Goal: Transaction & Acquisition: Purchase product/service

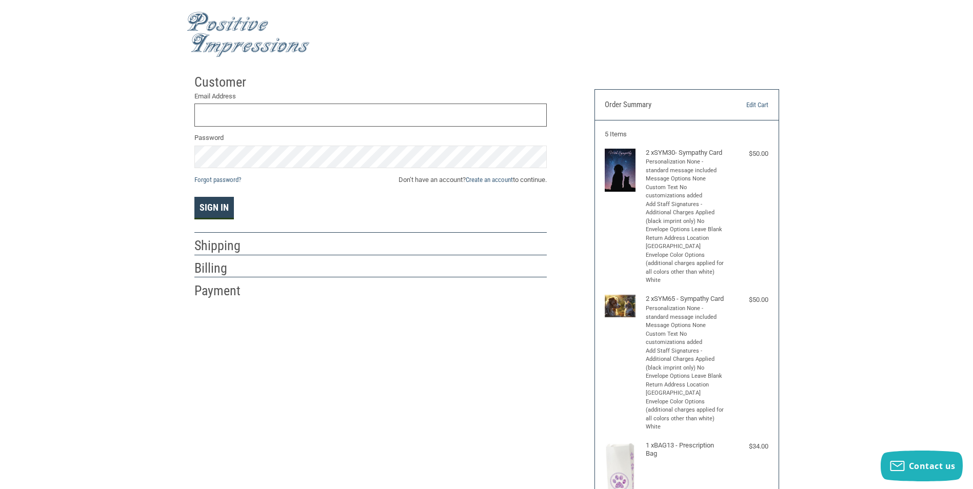
type input "[EMAIL_ADDRESS][DOMAIN_NAME]"
click at [226, 210] on button "Sign In" at bounding box center [213, 208] width 39 height 23
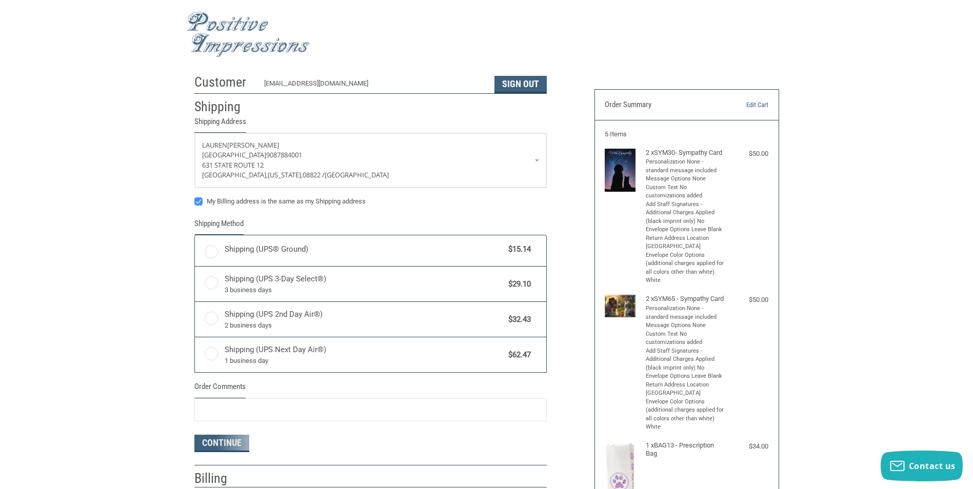
radio input "true"
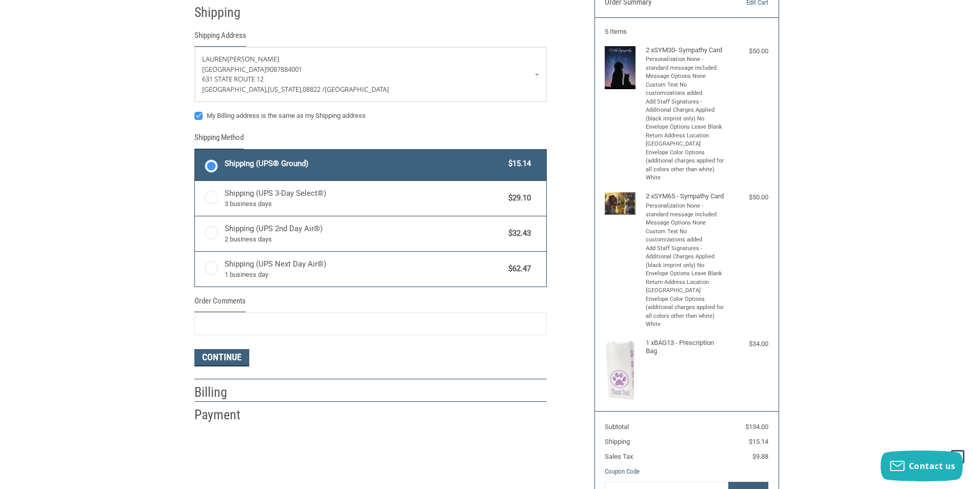
scroll to position [154, 0]
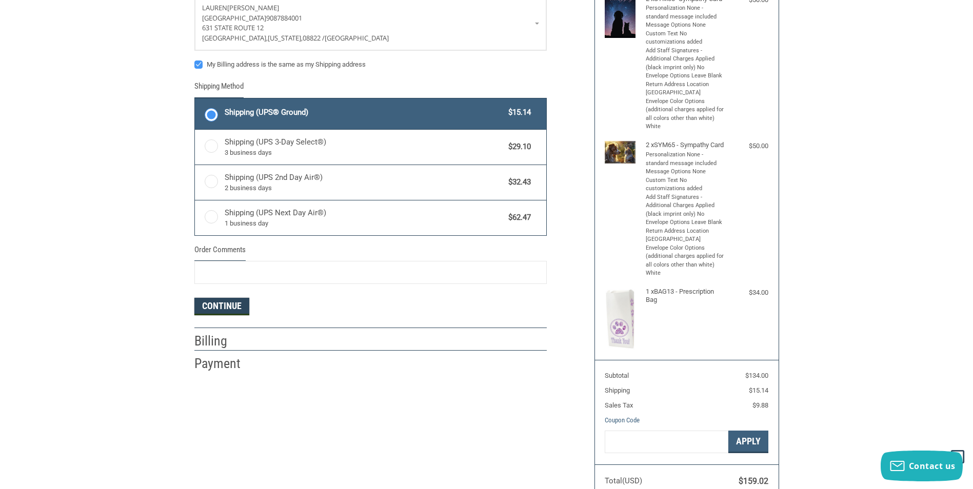
click at [223, 307] on button "Continue" at bounding box center [221, 306] width 55 height 17
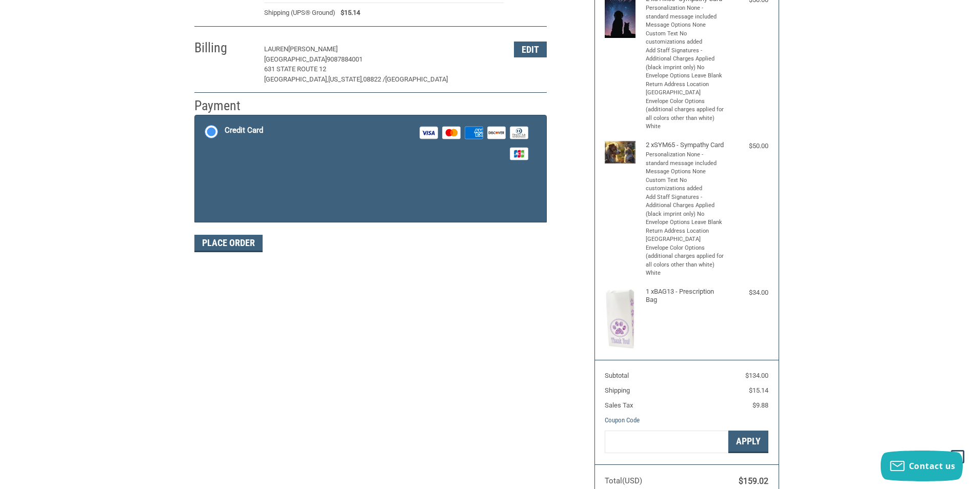
scroll to position [150, 0]
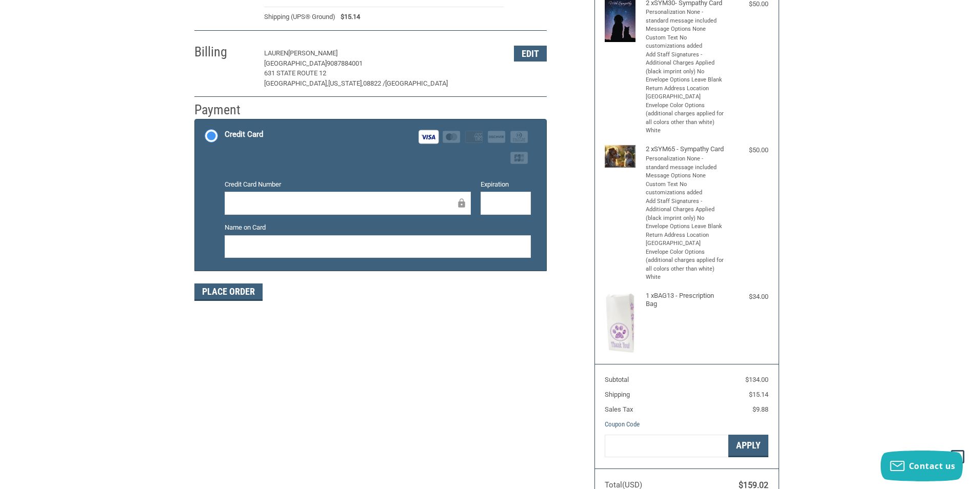
click at [484, 326] on div "Customer [EMAIL_ADDRESS][DOMAIN_NAME] Sign Out Shipping [PERSON_NAME] [GEOGRAPH…" at bounding box center [487, 215] width 600 height 592
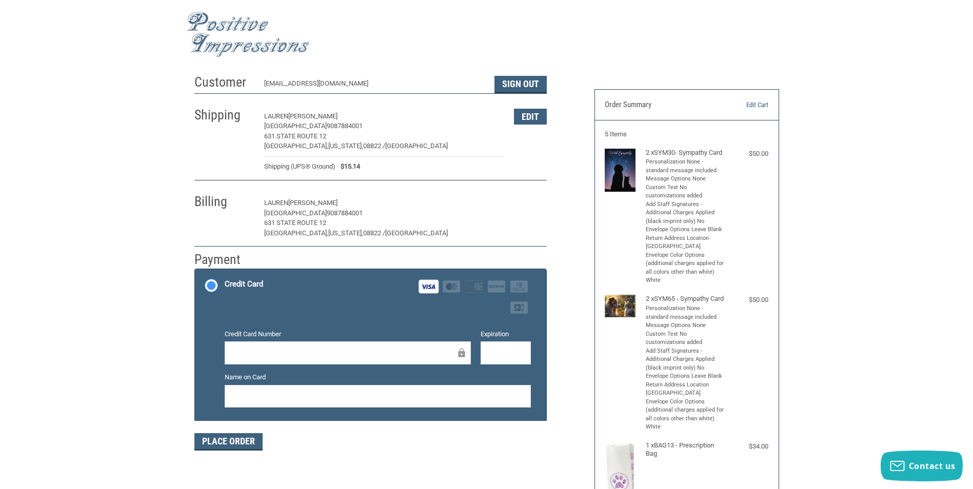
click at [523, 205] on button "Edit" at bounding box center [530, 203] width 33 height 16
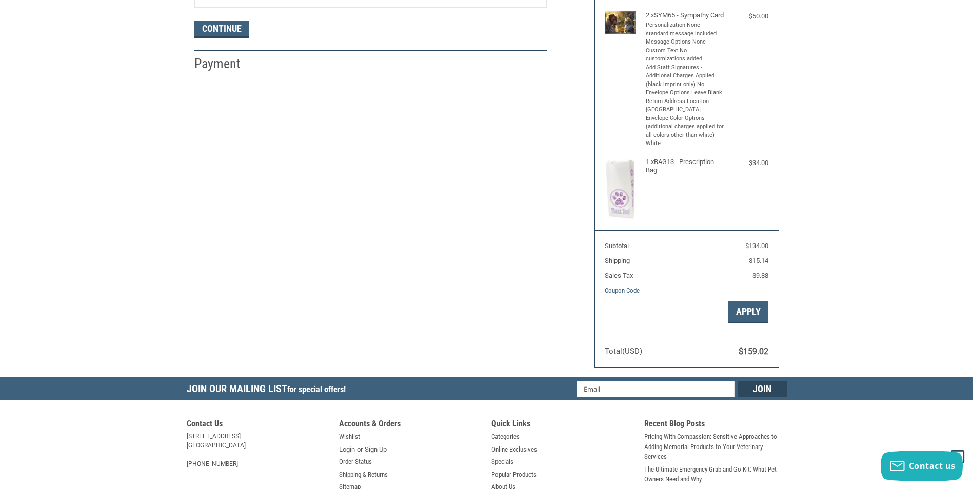
scroll to position [181, 0]
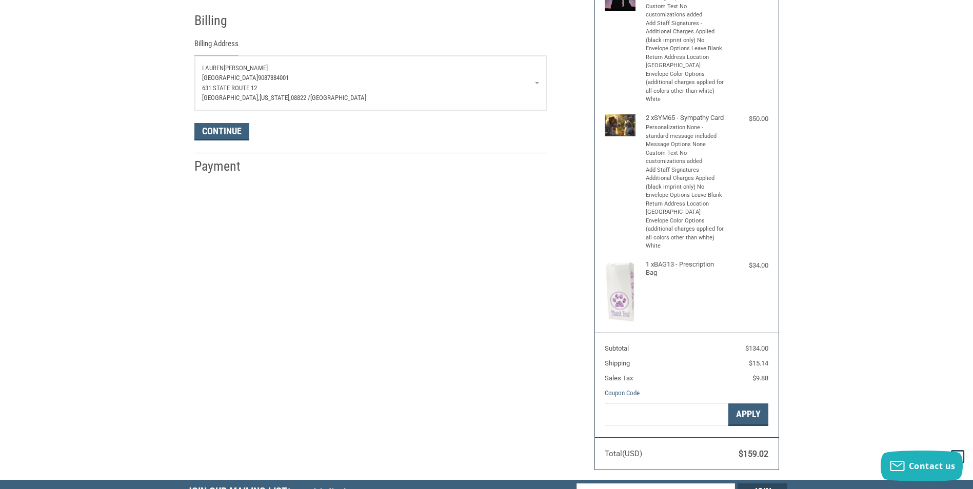
click at [538, 85] on link "[PERSON_NAME] [GEOGRAPHIC_DATA] 9087884001 [STREET_ADDRESS][US_STATE]" at bounding box center [370, 83] width 351 height 54
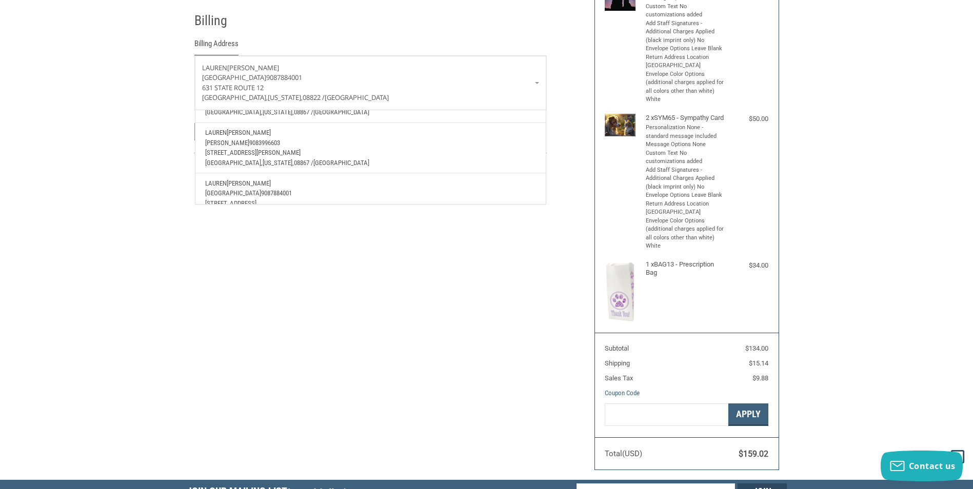
scroll to position [122, 0]
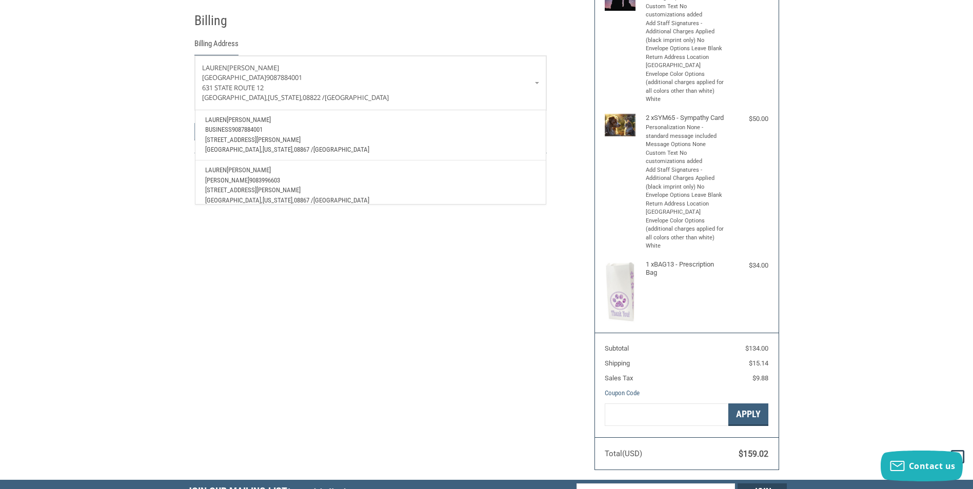
click at [474, 133] on p "business 9087884001" at bounding box center [370, 130] width 330 height 10
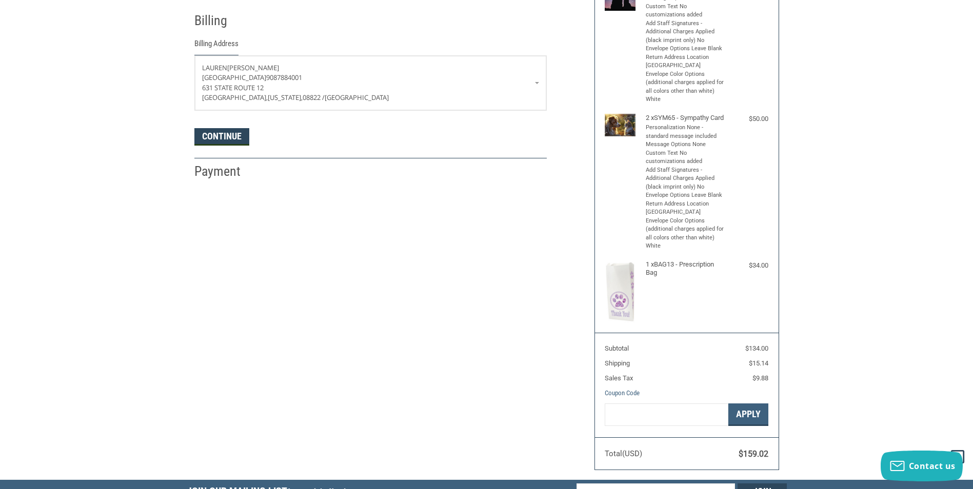
click at [237, 141] on button "Continue" at bounding box center [221, 136] width 55 height 17
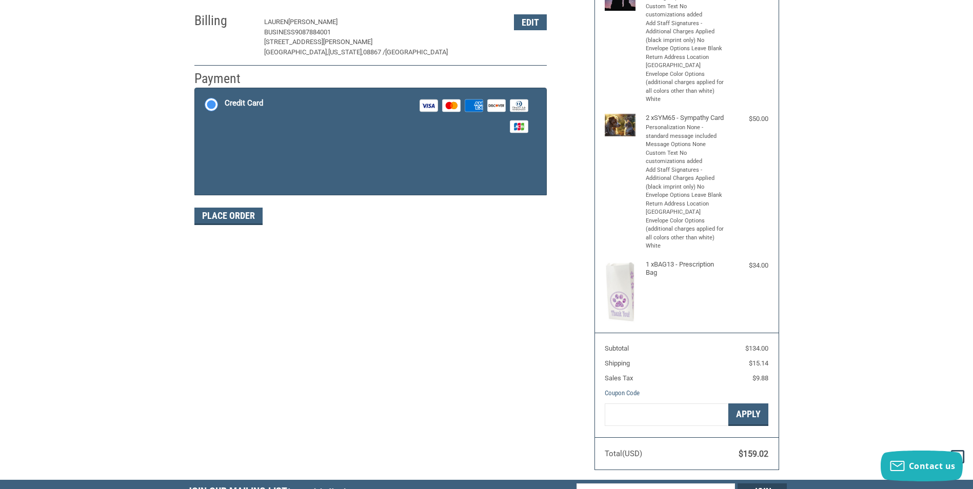
scroll to position [150, 0]
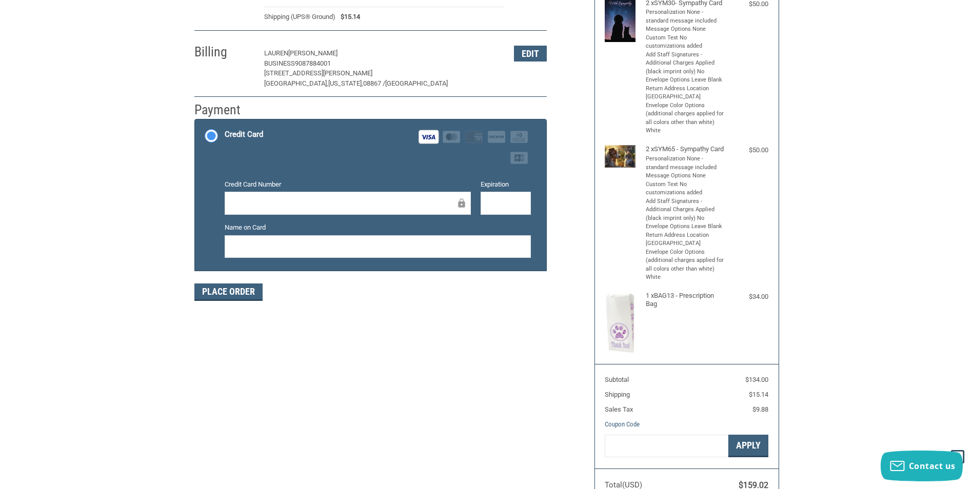
click at [486, 317] on div "Customer [EMAIL_ADDRESS][DOMAIN_NAME] Sign Out Shipping [PERSON_NAME] [GEOGRAPH…" at bounding box center [487, 215] width 600 height 592
click at [228, 292] on button "Place Order" at bounding box center [228, 292] width 68 height 17
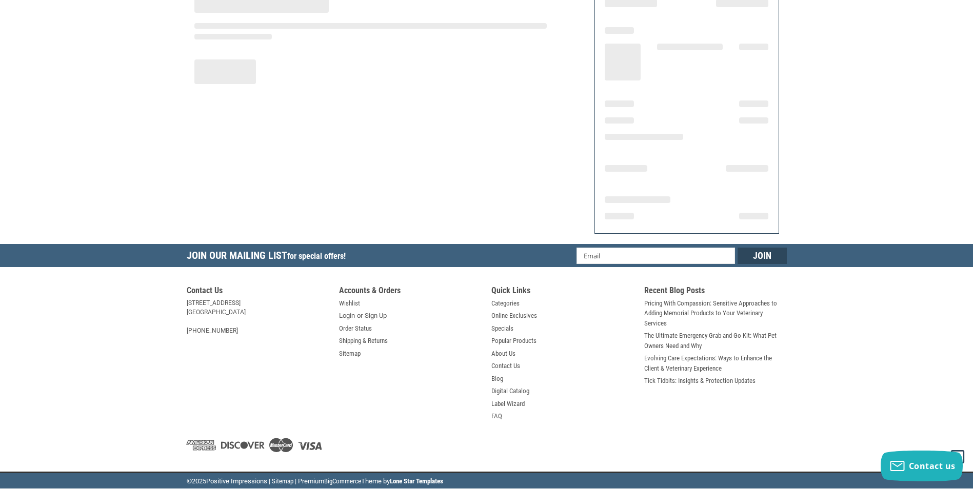
scroll to position [101, 0]
